Goal: Task Accomplishment & Management: Manage account settings

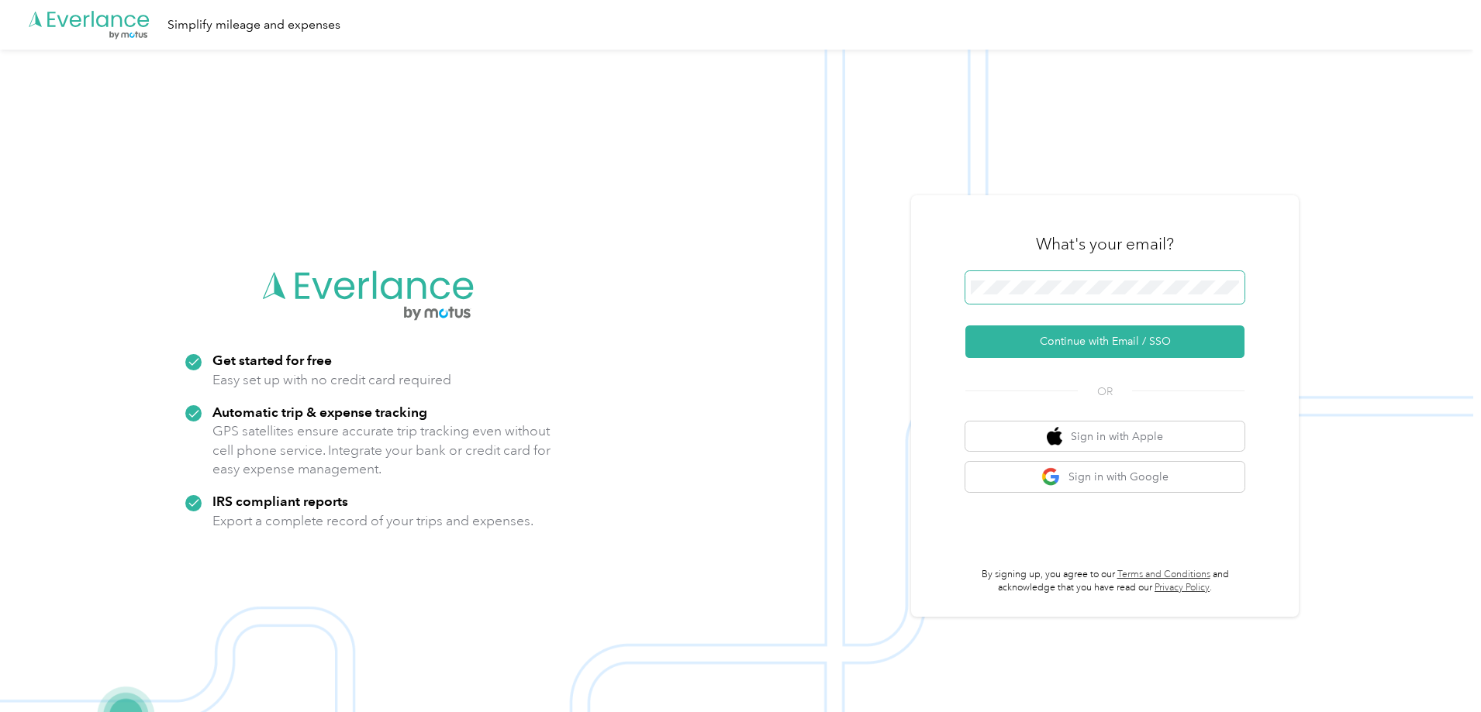
click at [1068, 272] on span at bounding box center [1104, 287] width 279 height 33
click at [1093, 348] on button "Continue with Email / SSO" at bounding box center [1104, 342] width 279 height 33
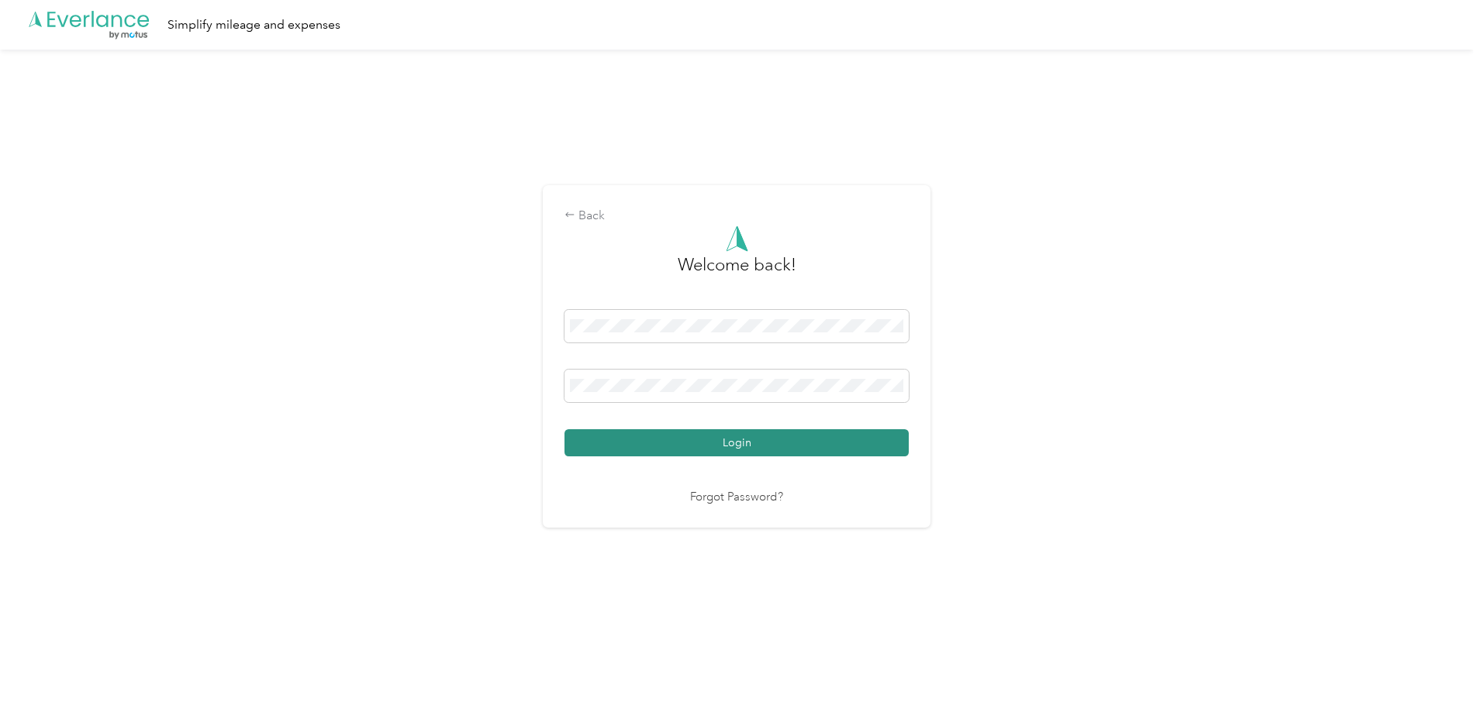
click at [712, 432] on button "Login" at bounding box center [736, 442] width 344 height 27
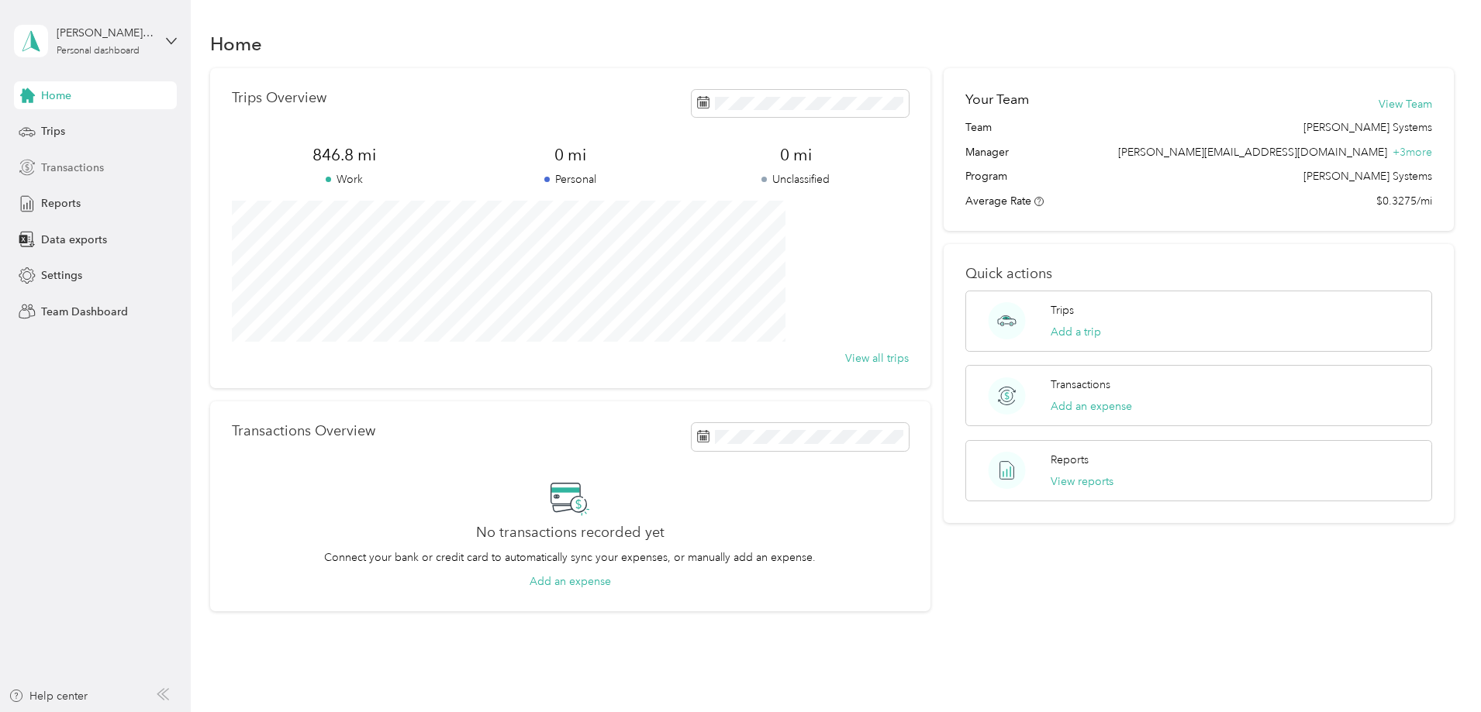
click at [125, 164] on div "Transactions" at bounding box center [95, 167] width 163 height 28
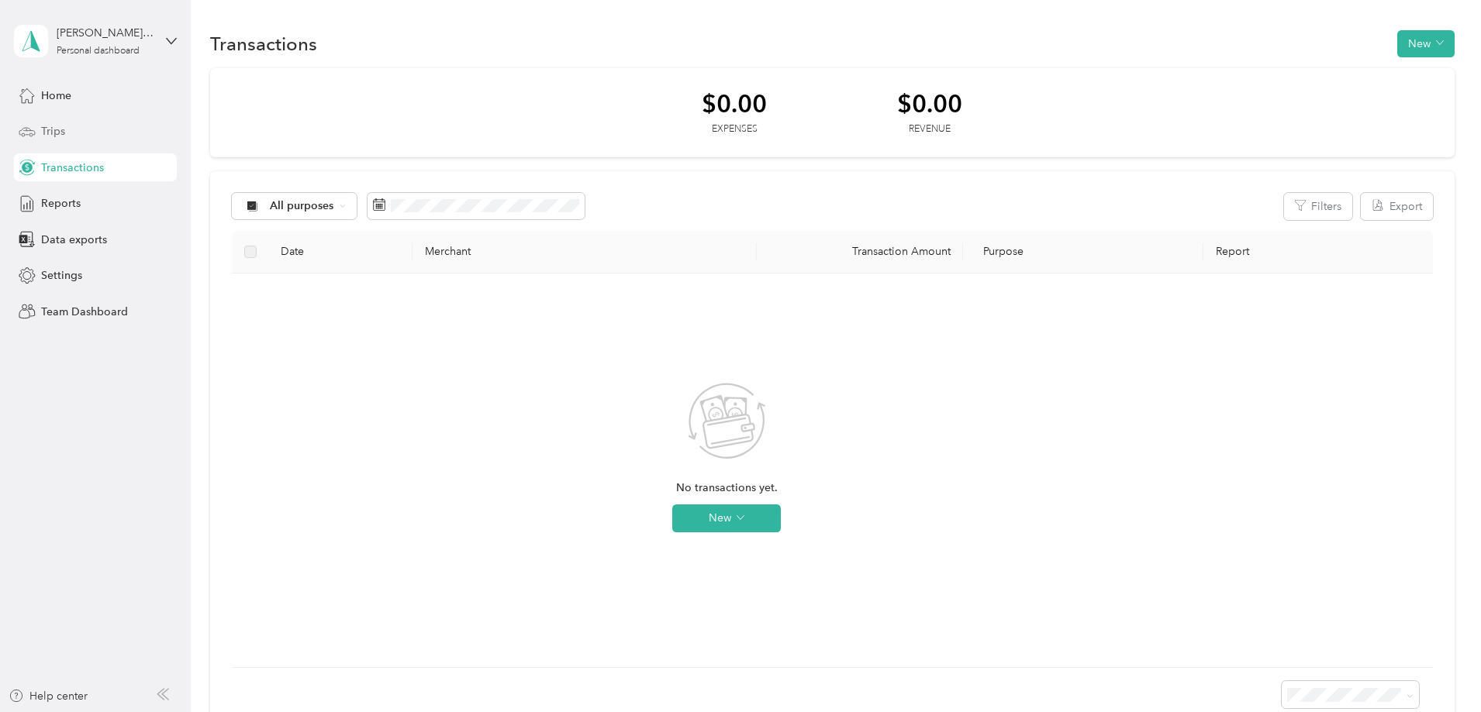
click at [105, 135] on div "Trips" at bounding box center [95, 132] width 163 height 28
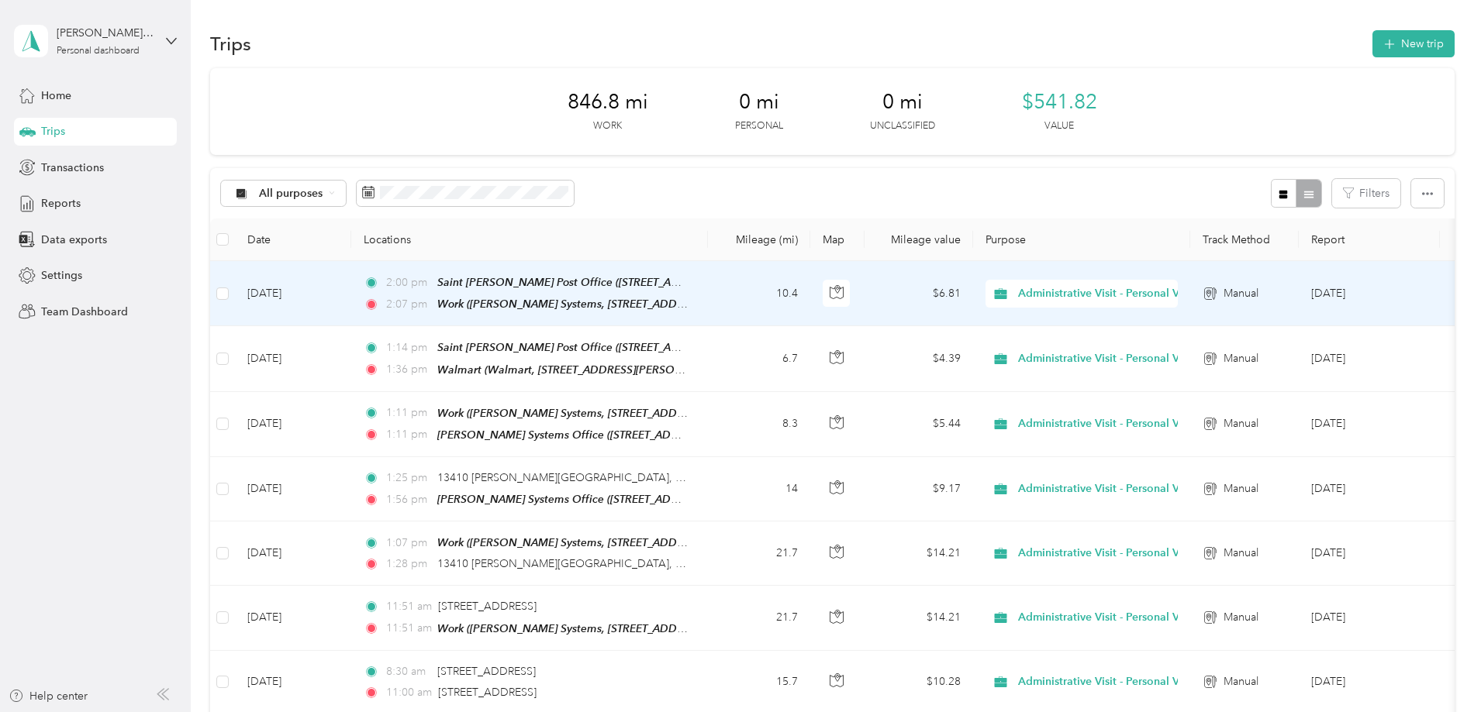
click at [235, 296] on td at bounding box center [222, 293] width 25 height 65
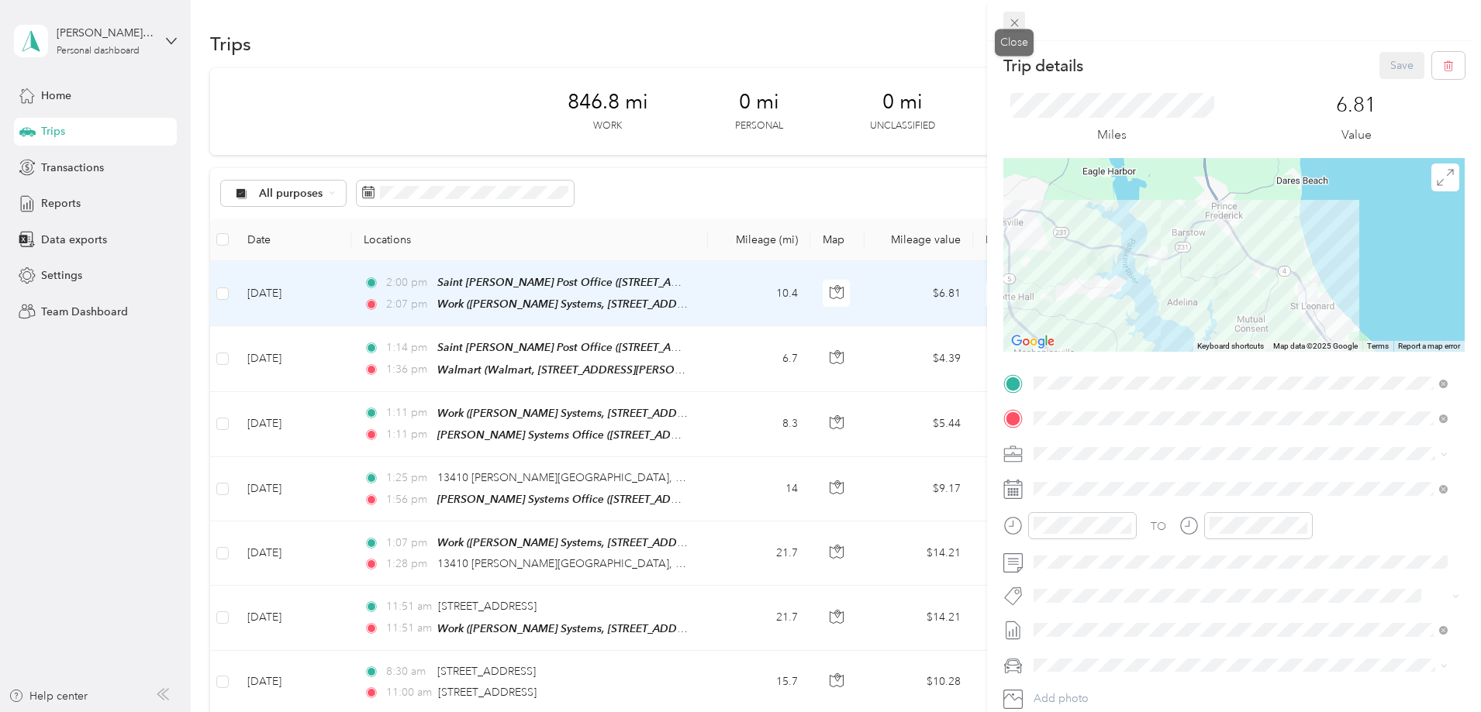
click at [1015, 25] on icon at bounding box center [1014, 22] width 13 height 13
